Goal: Communication & Community: Answer question/provide support

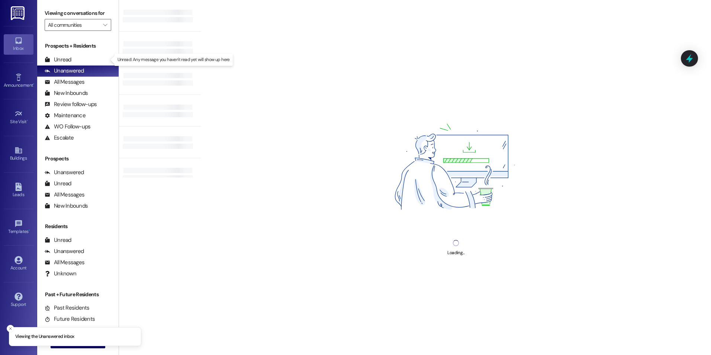
click at [62, 56] on div "Unread" at bounding box center [58, 60] width 27 height 8
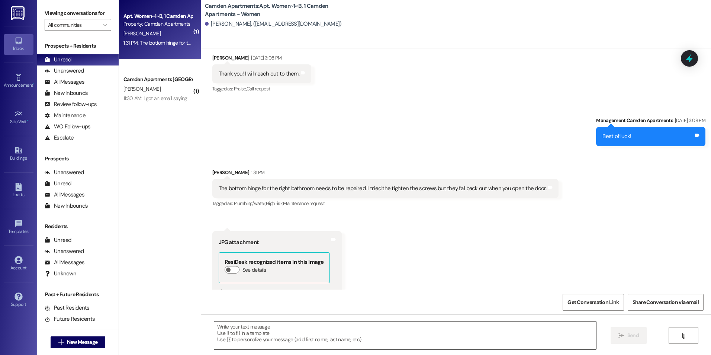
click at [243, 336] on textarea at bounding box center [405, 335] width 382 height 28
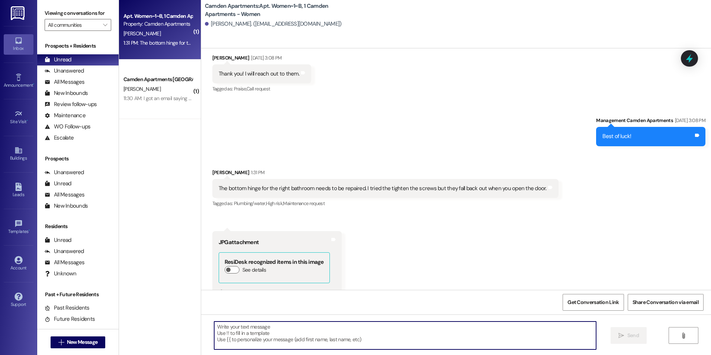
scroll to position [6865, 0]
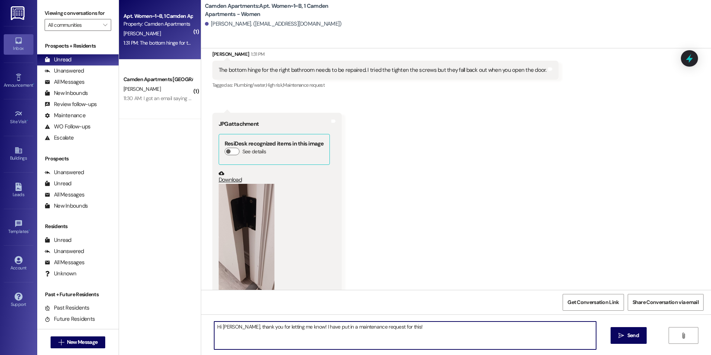
type textarea "Hi [PERSON_NAME], thank you for letting me know! I have put in a maintenance re…"
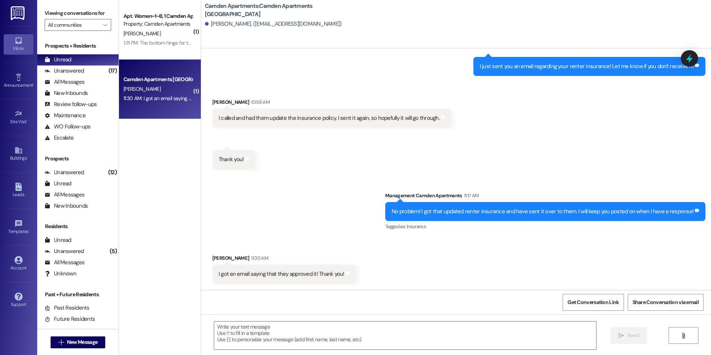
scroll to position [1387, 0]
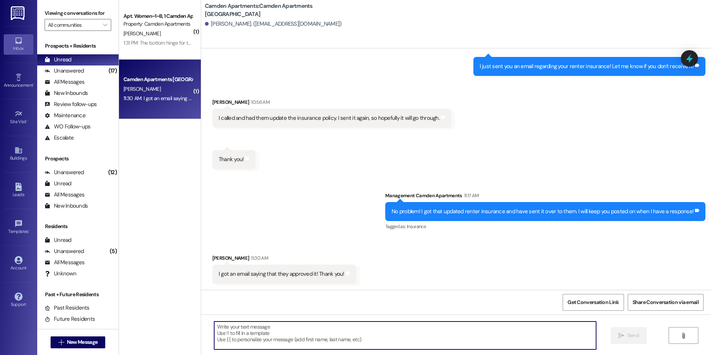
click at [252, 341] on textarea at bounding box center [405, 335] width 382 height 28
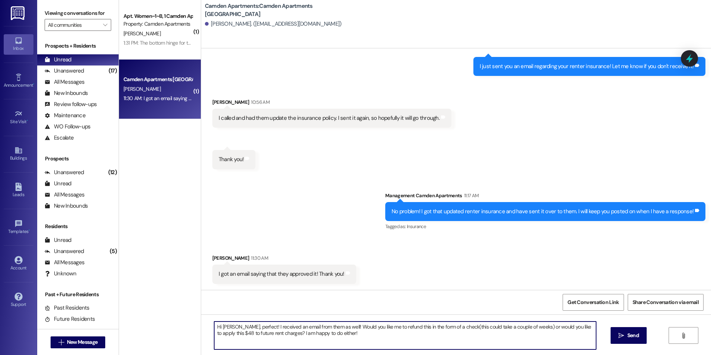
type textarea "Hi [PERSON_NAME], perfect! I received an email from them as well! Would you lik…"
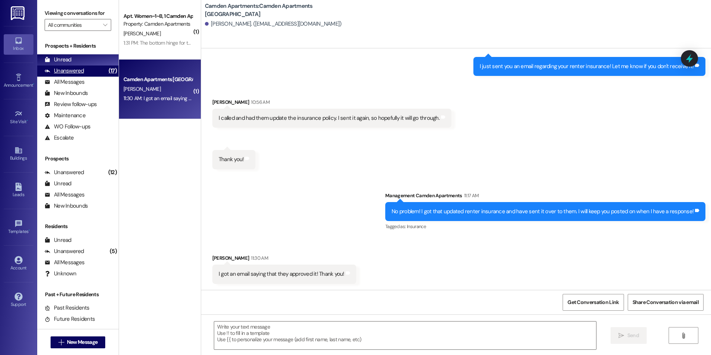
click at [82, 70] on div "Unanswered" at bounding box center [64, 71] width 39 height 8
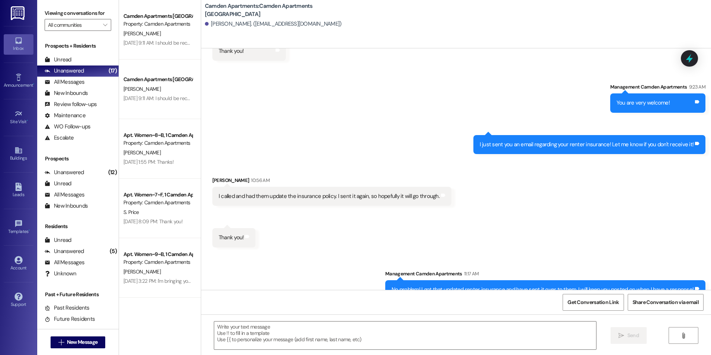
scroll to position [1387, 0]
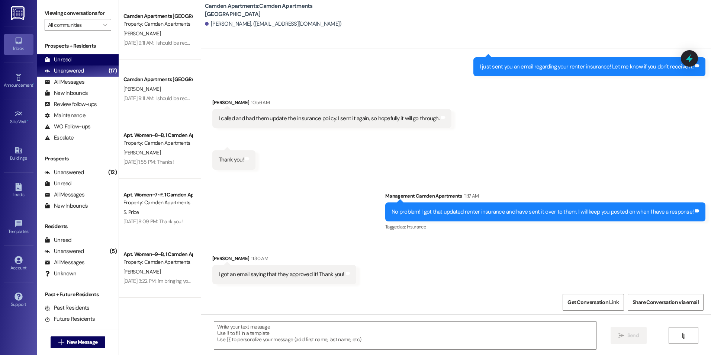
click at [87, 60] on div "Unread (0)" at bounding box center [77, 59] width 81 height 11
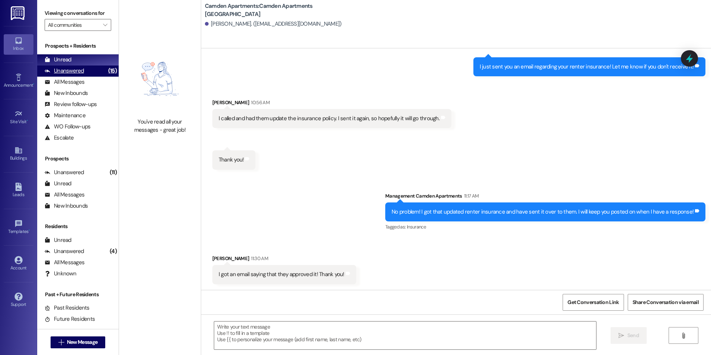
click at [76, 71] on div "Unanswered" at bounding box center [64, 71] width 39 height 8
click at [78, 61] on div "Unread (0)" at bounding box center [77, 59] width 81 height 11
click at [91, 70] on div "Unanswered (15)" at bounding box center [77, 70] width 81 height 11
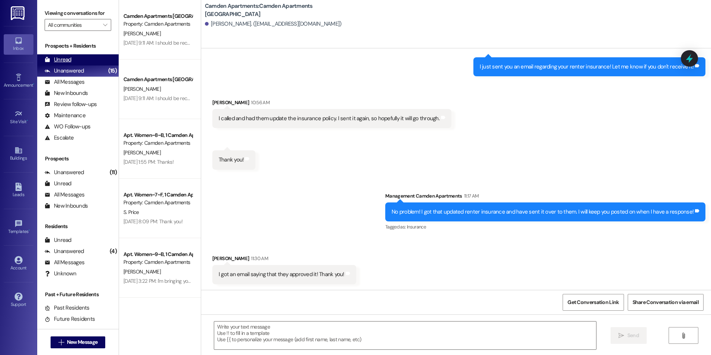
click at [87, 57] on div "Unread (0)" at bounding box center [77, 59] width 81 height 11
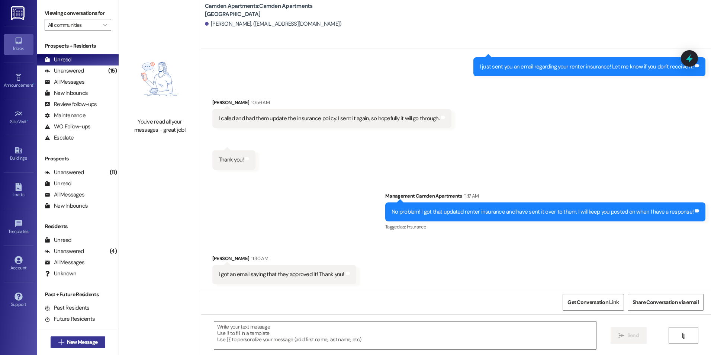
click at [69, 342] on span "New Message" at bounding box center [82, 342] width 31 height 8
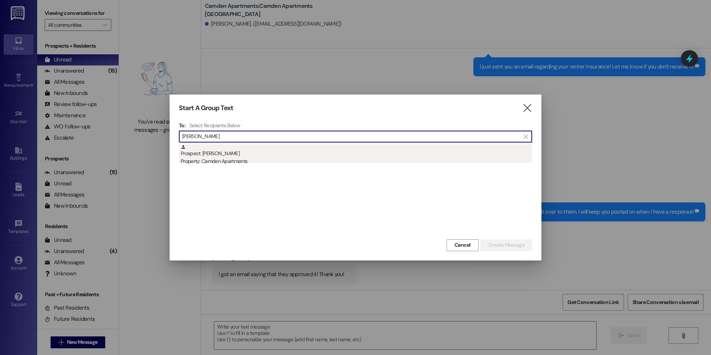
type input "[PERSON_NAME]"
click at [208, 158] on div "Property: Camden Apartments" at bounding box center [357, 161] width 352 height 8
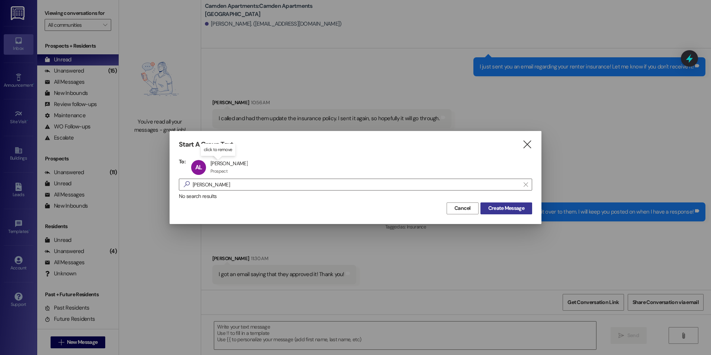
click at [501, 207] on span "Create Message" at bounding box center [506, 208] width 36 height 8
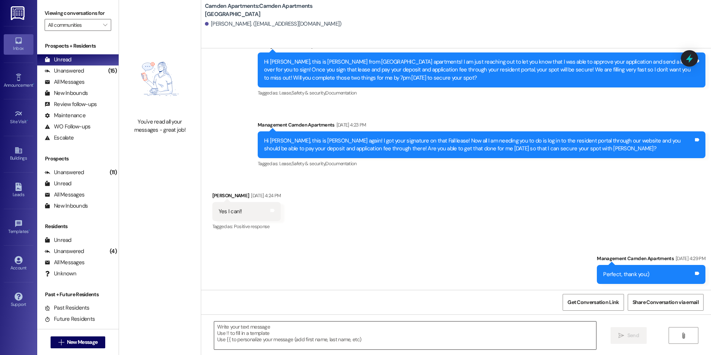
scroll to position [364, 0]
click at [255, 335] on textarea at bounding box center [405, 335] width 382 height 28
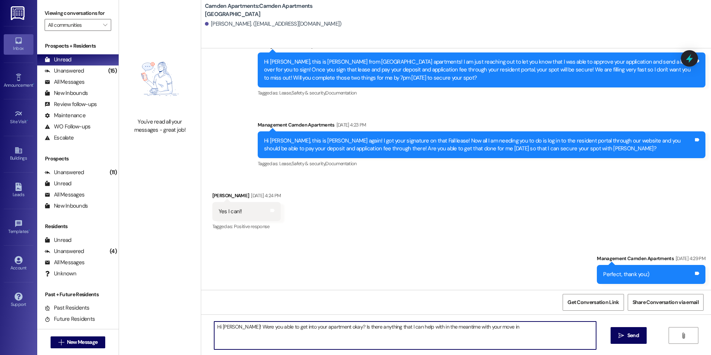
type textarea "Hi [PERSON_NAME]! Were you able to get into your apartment okay? Is there anyth…"
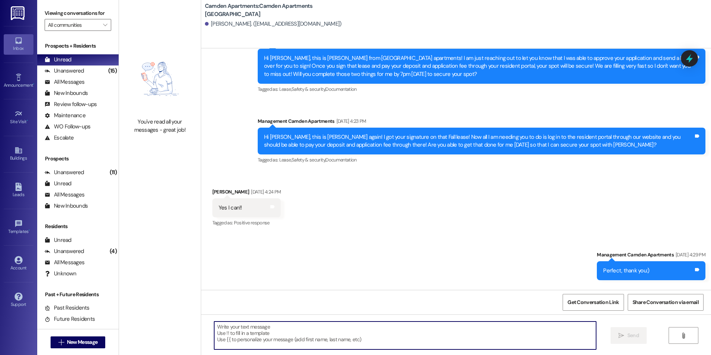
scroll to position [415, 0]
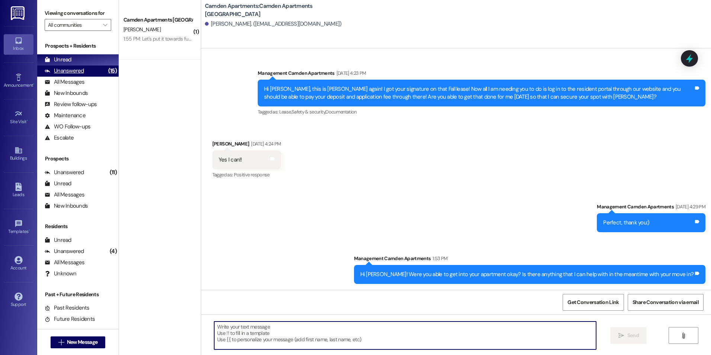
click at [76, 73] on div "Unanswered" at bounding box center [64, 71] width 39 height 8
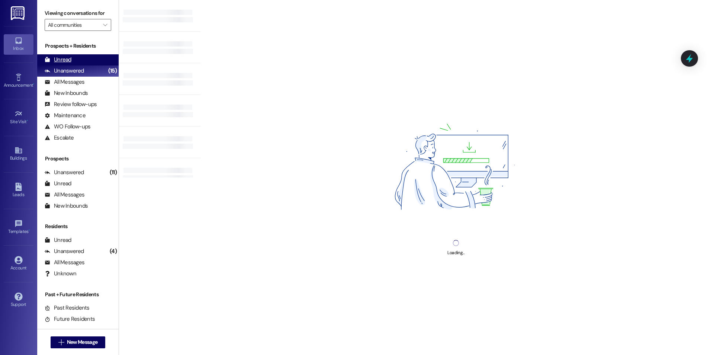
click at [81, 61] on div "Unread (0)" at bounding box center [77, 59] width 81 height 11
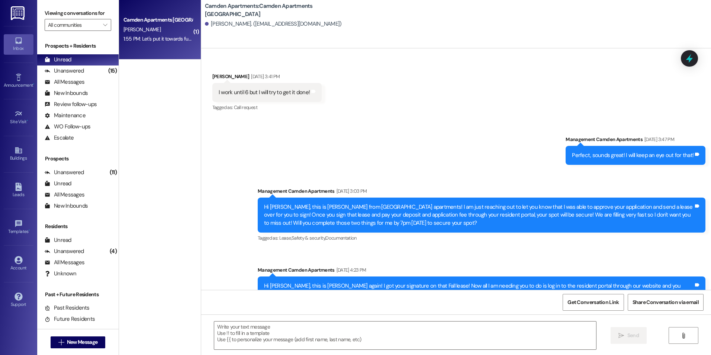
scroll to position [312, 0]
